Goal: Communication & Community: Ask a question

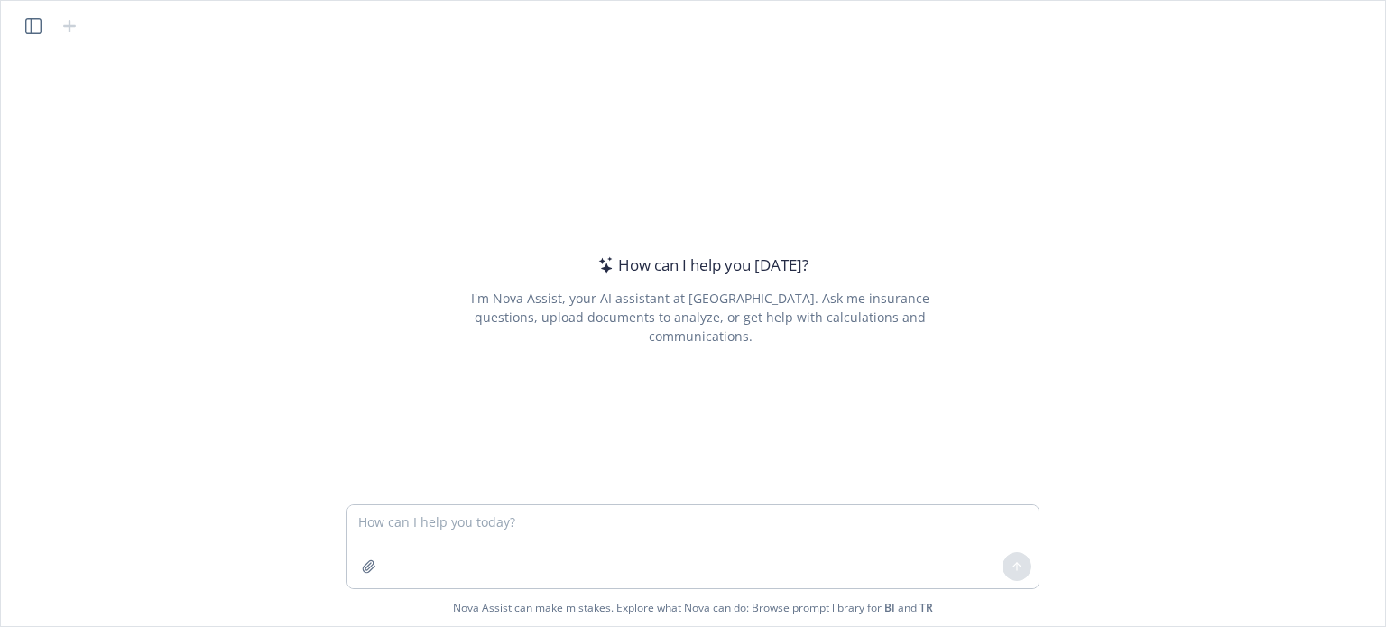
type textarea "L ip d sitametco adi elitsedd eiusmodte incididun utlabo, etd mag aliqua enimad…"
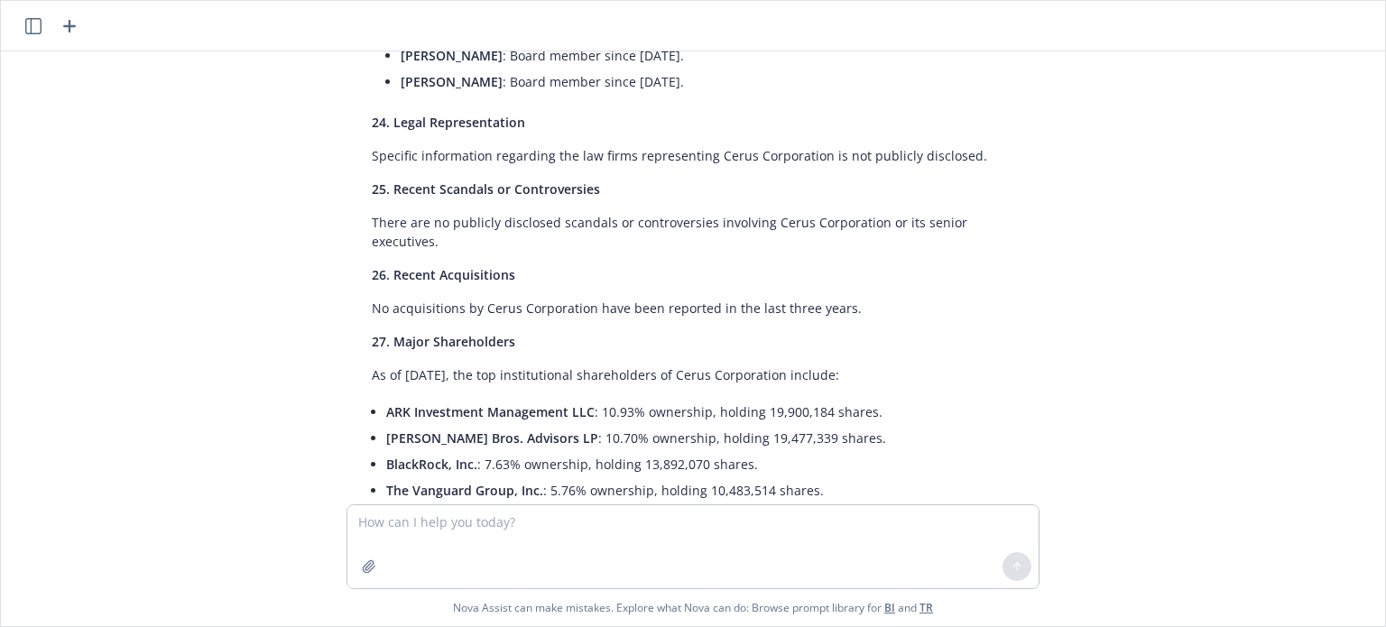
scroll to position [11750, 0]
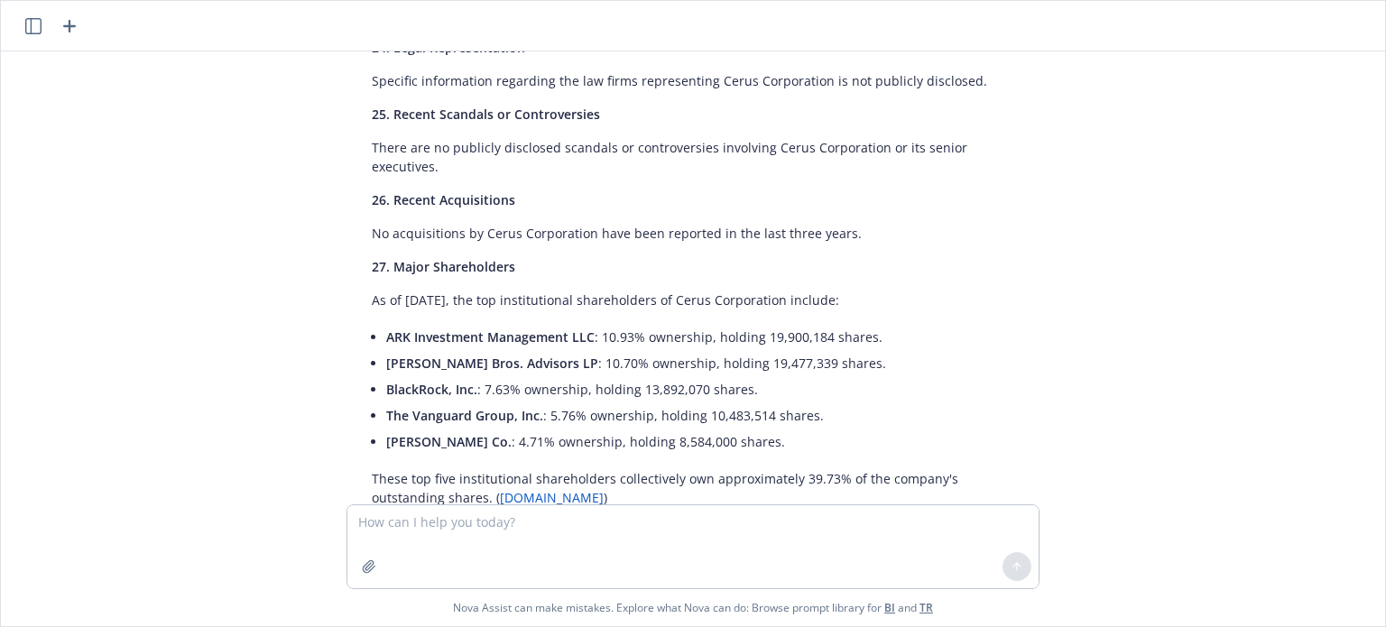
click at [70, 22] on icon "button" at bounding box center [70, 26] width 22 height 22
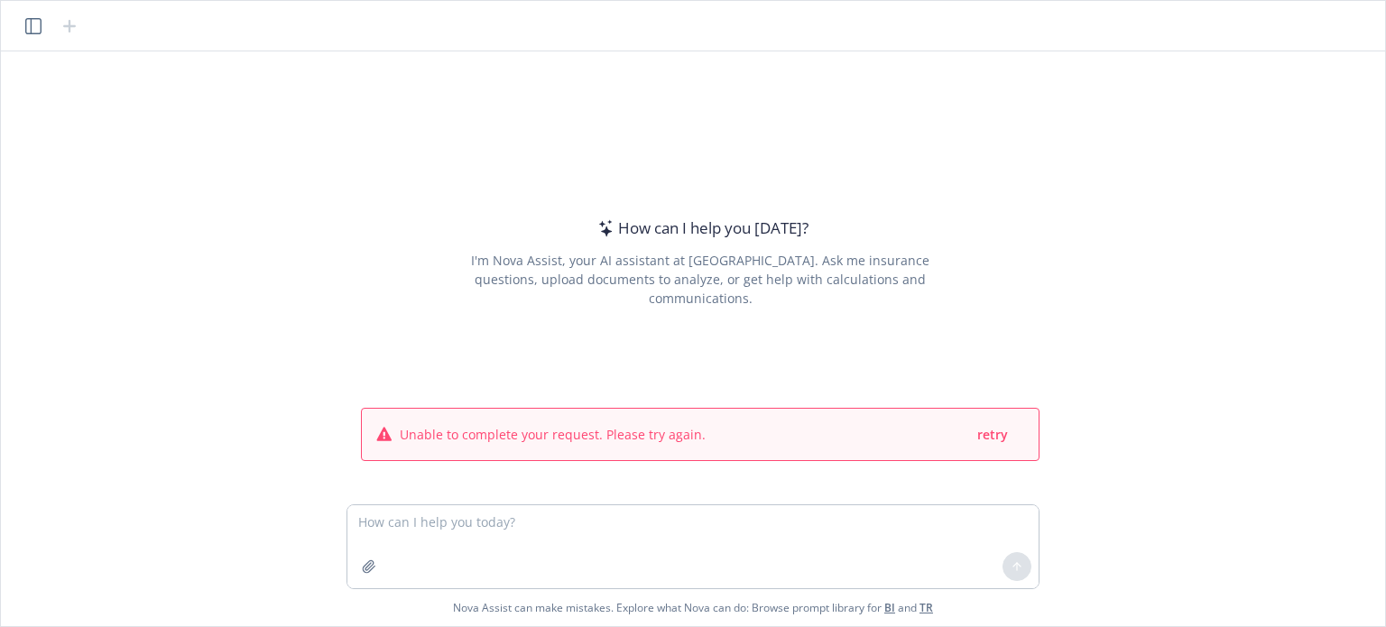
click at [618, 528] on textarea at bounding box center [692, 546] width 691 height 83
type textarea "L ip d sitametco adi elitsedd eiusmodte incididun utlabo, etd mag aliqua enimad…"
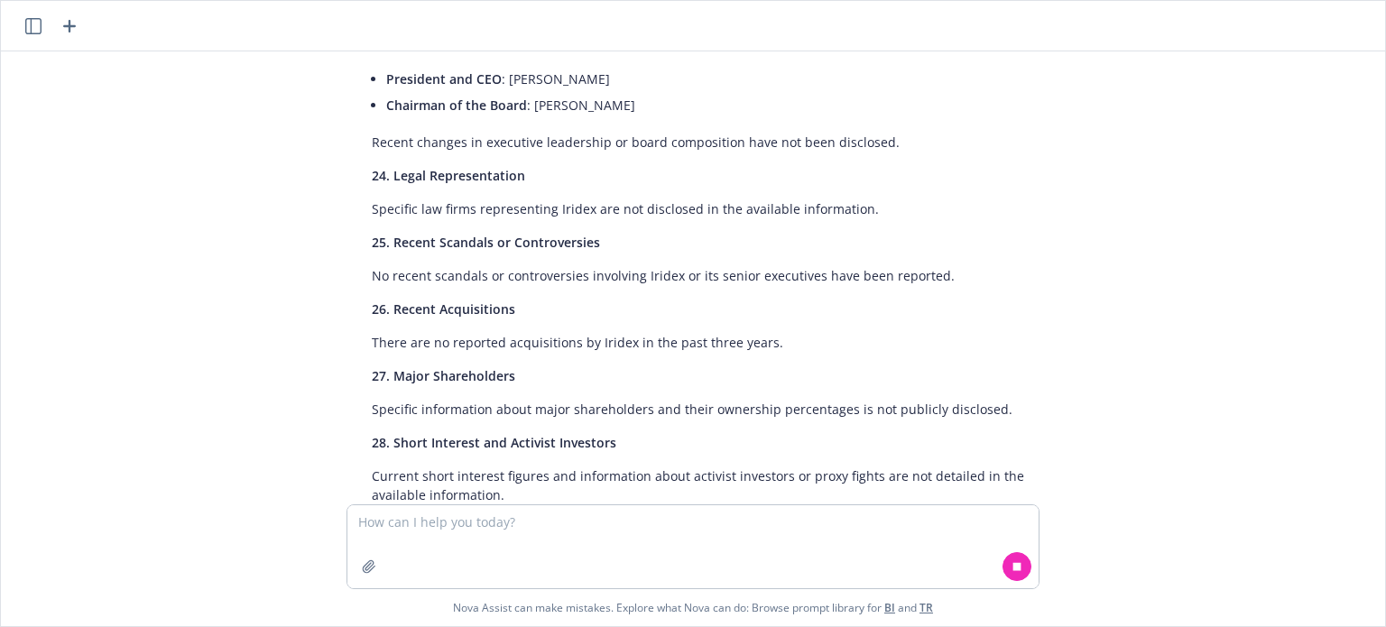
scroll to position [3971, 0]
